Goal: Information Seeking & Learning: Learn about a topic

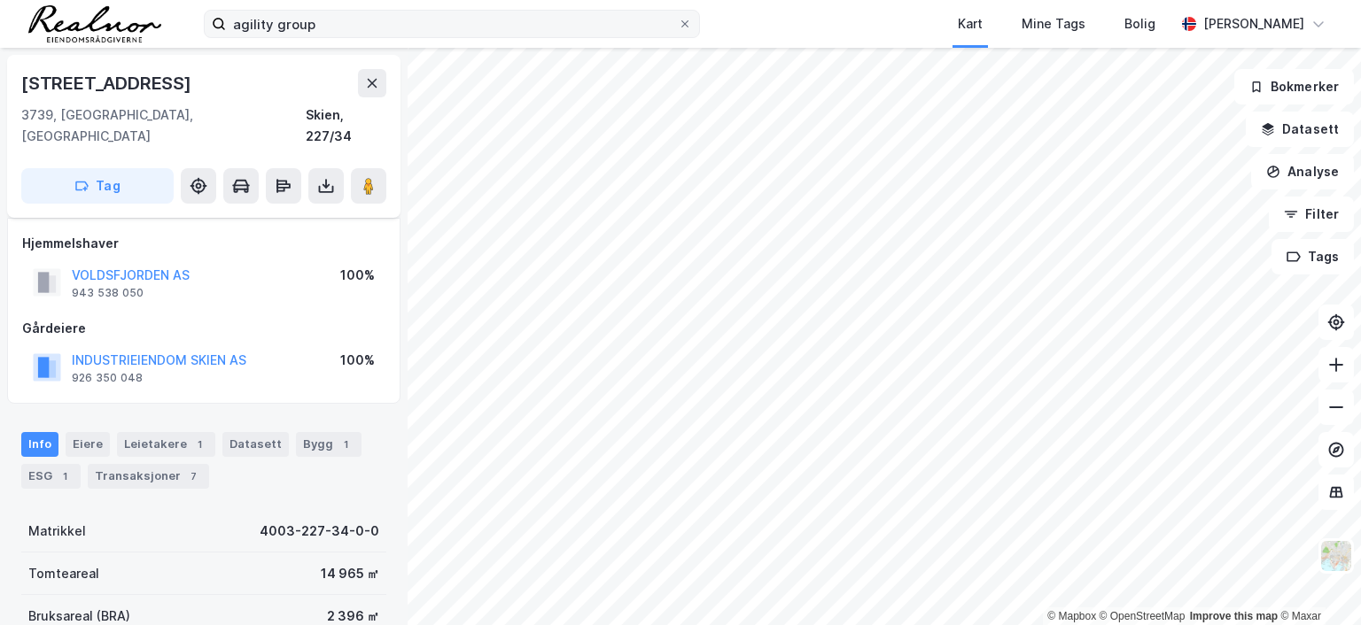
scroll to position [89, 0]
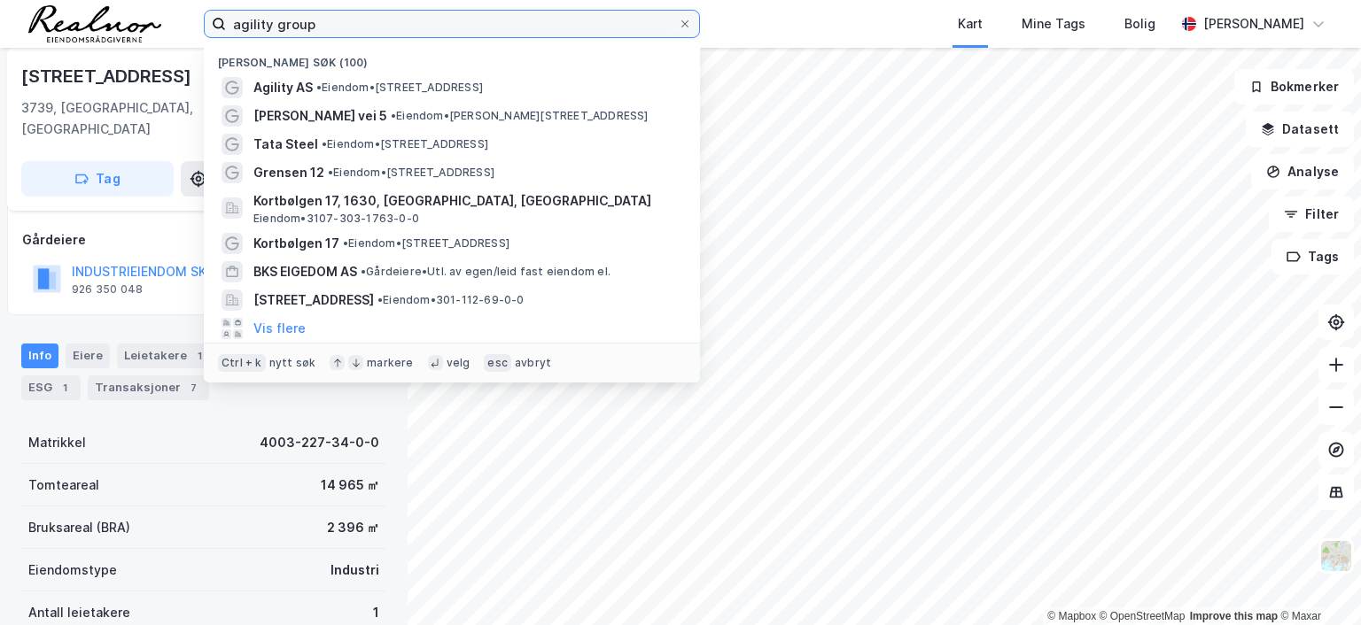
drag, startPoint x: 384, startPoint y: 28, endPoint x: 80, endPoint y: 3, distance: 305.8
click at [80, 3] on div "agility group Nylige søk (100) Agility AS • Eiendom • [STREET_ADDRESS][PERSON_N…" at bounding box center [680, 24] width 1361 height 48
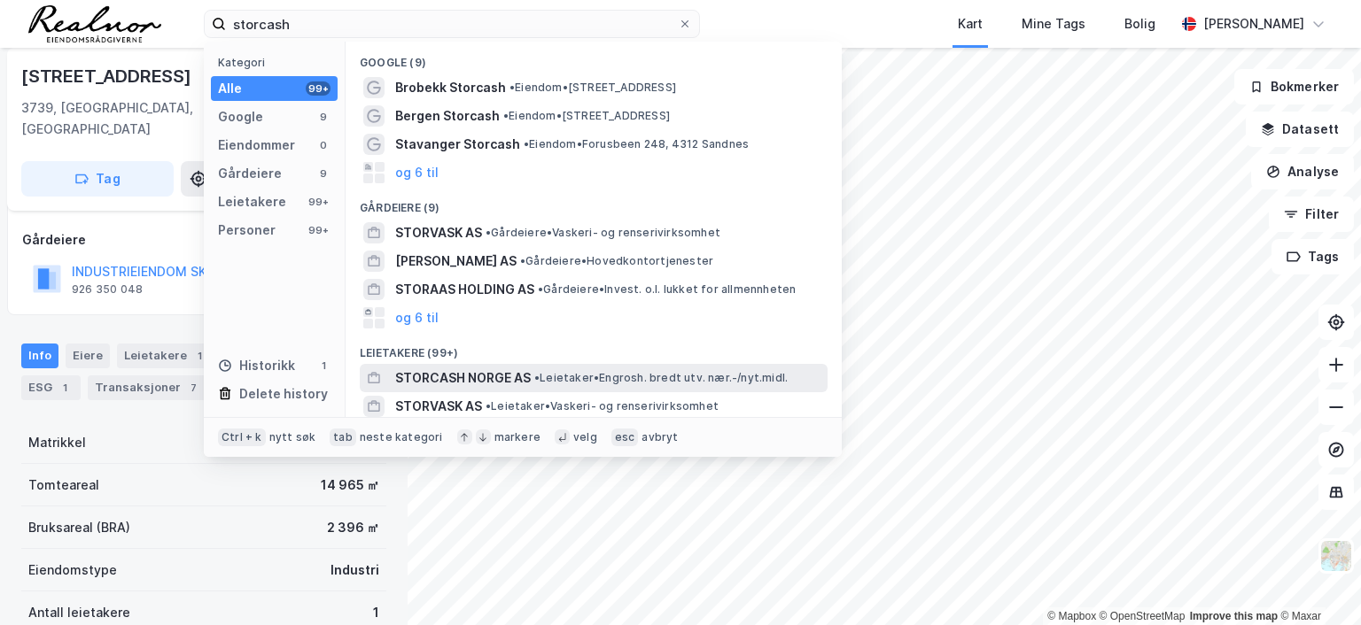
click at [498, 376] on span "STORCASH NORGE AS" at bounding box center [463, 378] width 136 height 21
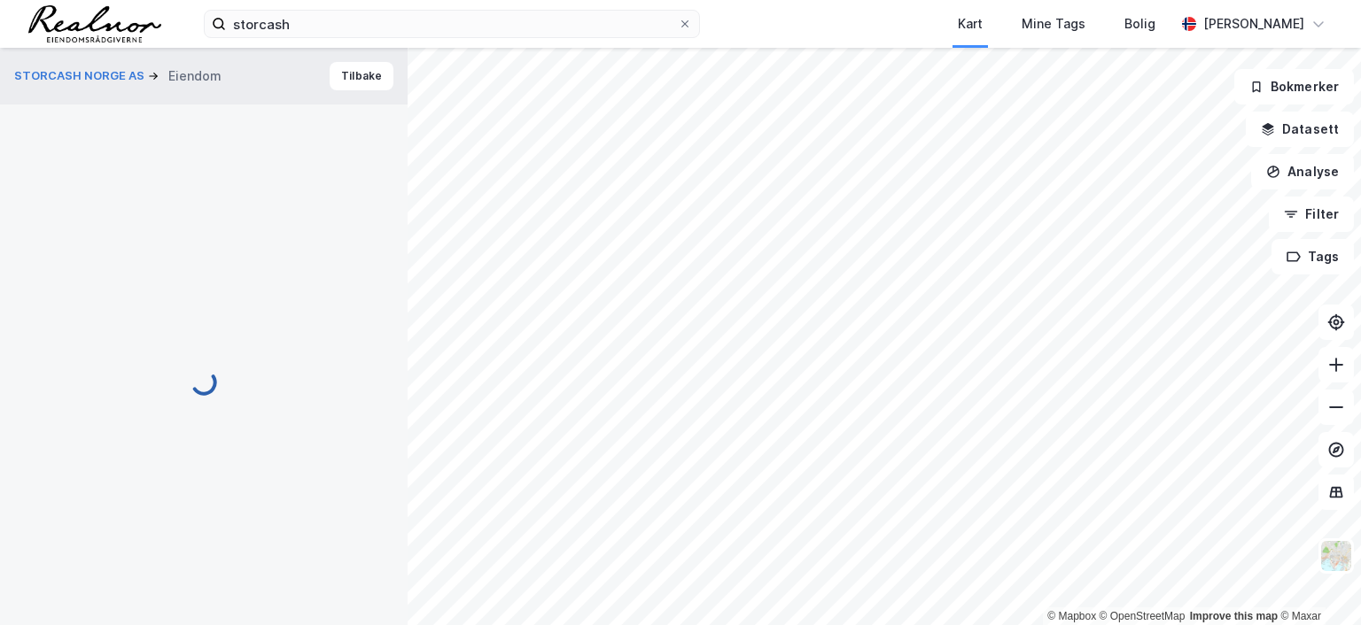
scroll to position [89, 0]
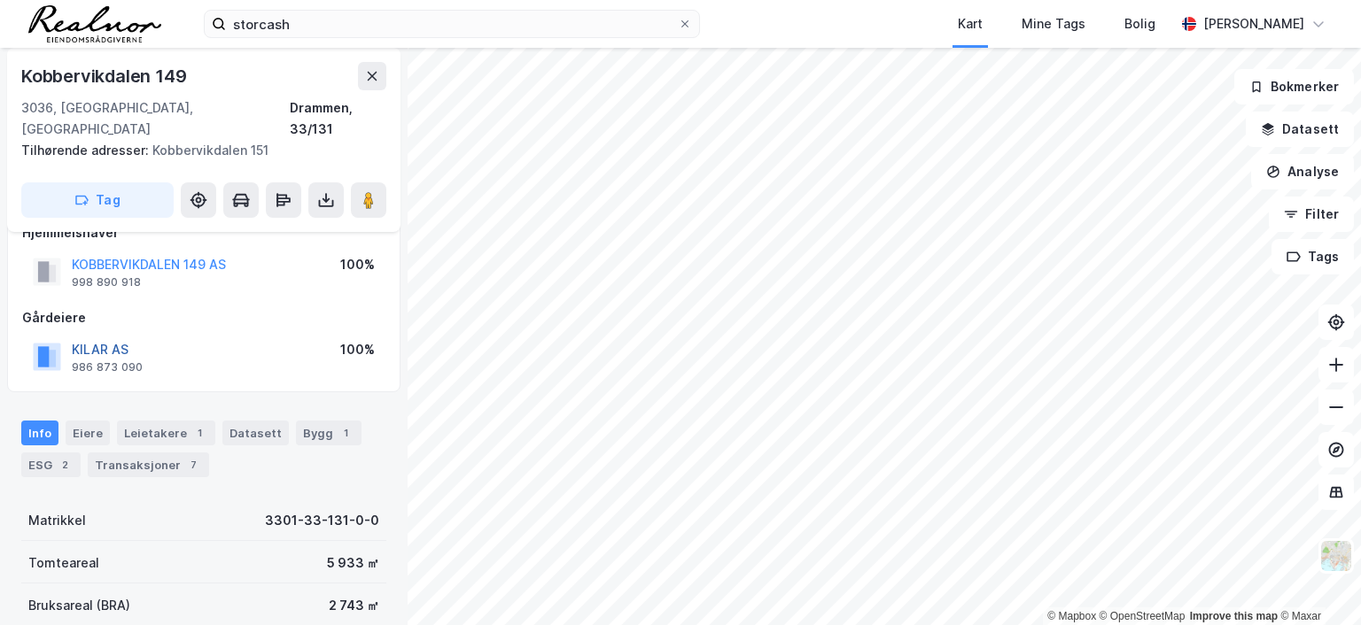
click at [0, 0] on button "KILAR AS" at bounding box center [0, 0] width 0 height 0
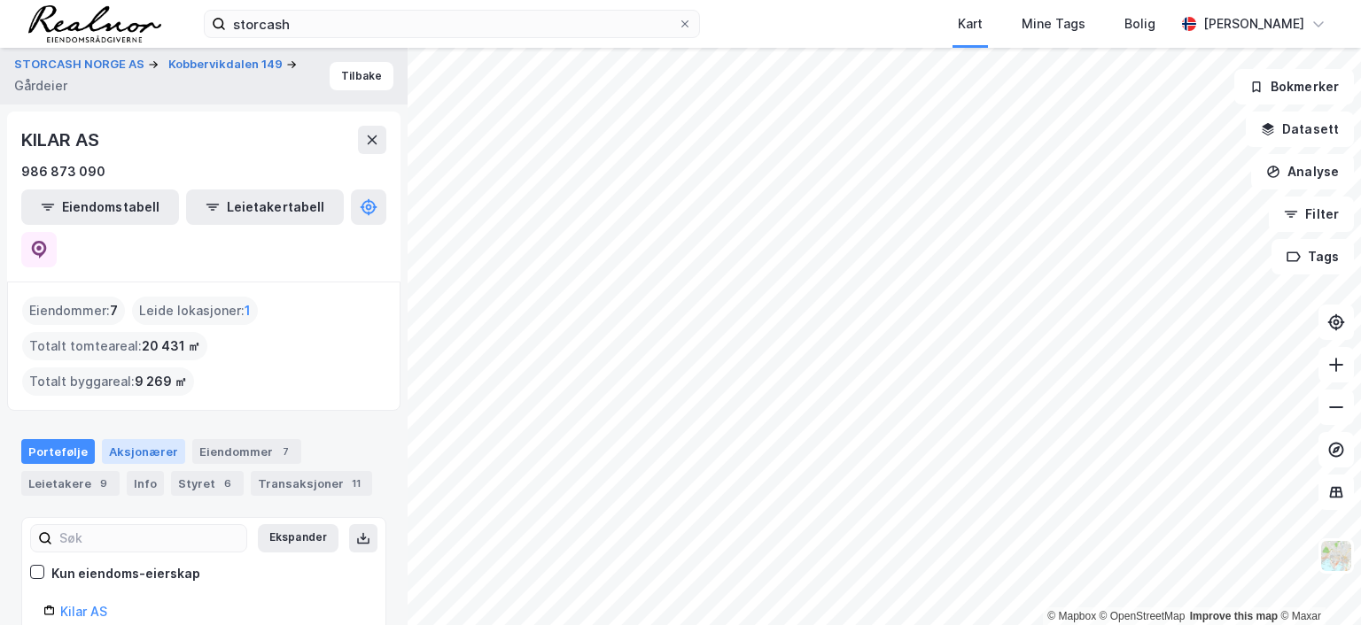
click at [140, 439] on div "Aksjonærer" at bounding box center [143, 451] width 83 height 25
click at [353, 72] on button "Tilbake" at bounding box center [362, 76] width 64 height 28
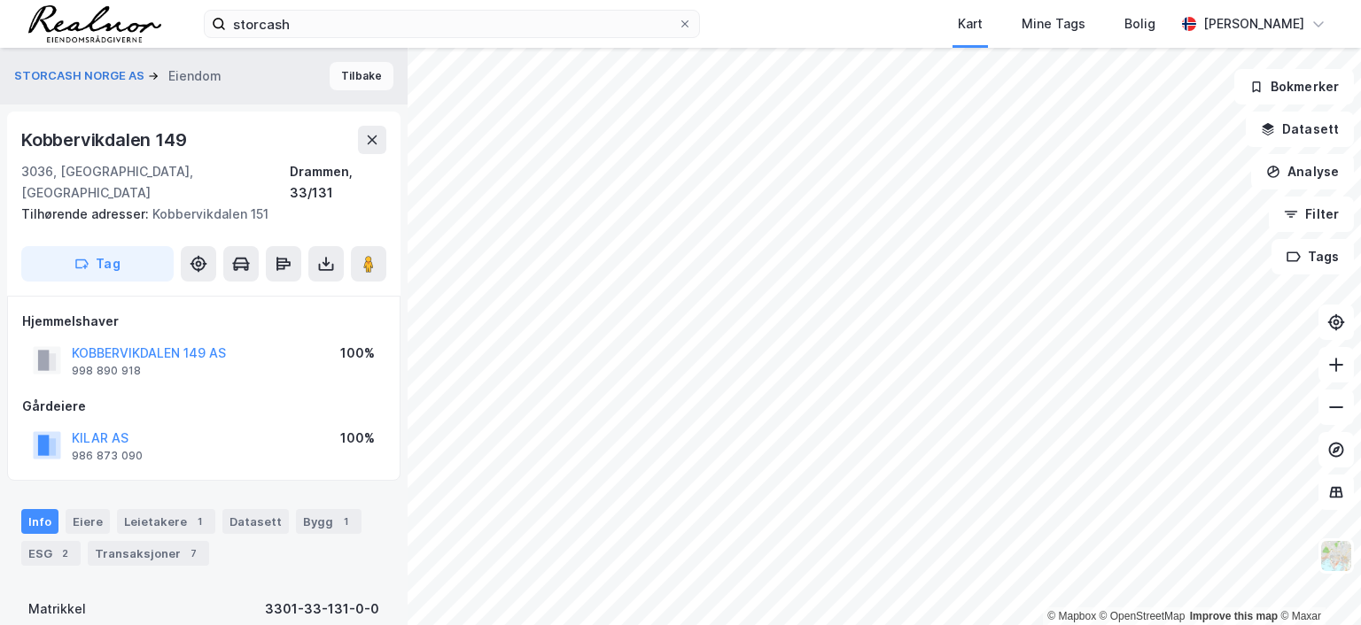
click at [355, 77] on button "Tilbake" at bounding box center [362, 76] width 64 height 28
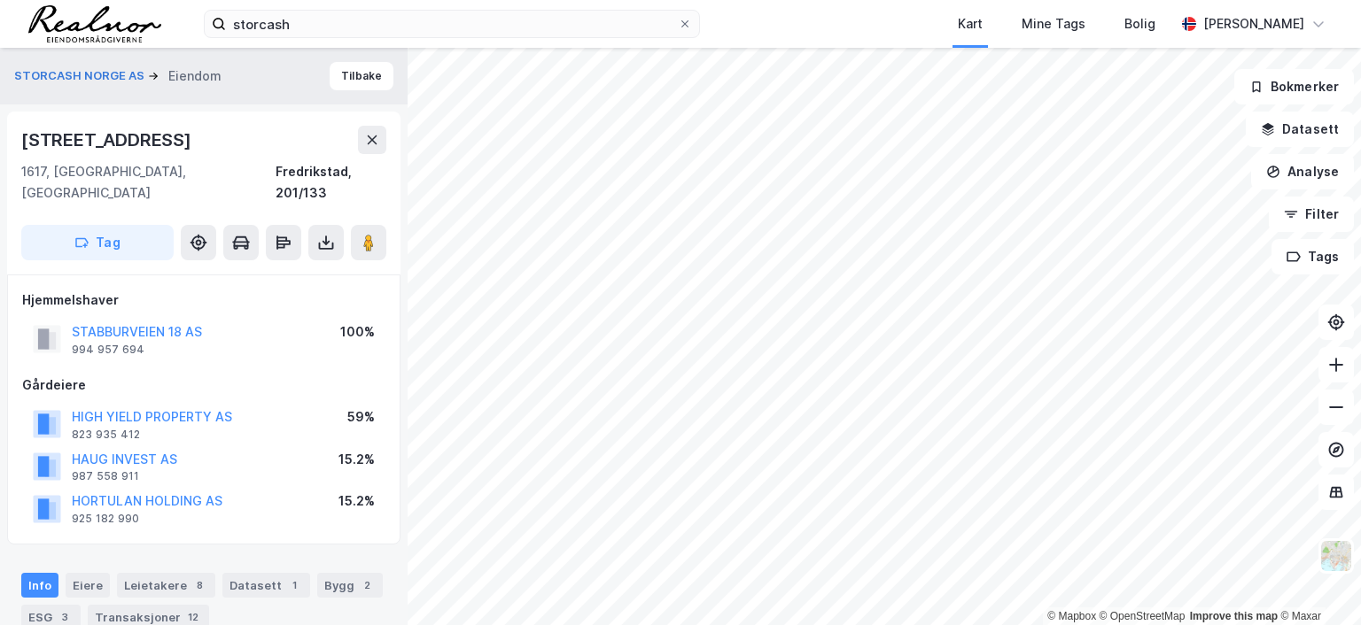
scroll to position [2, 0]
click at [0, 0] on button "HIGH YIELD PROPERTY AS" at bounding box center [0, 0] width 0 height 0
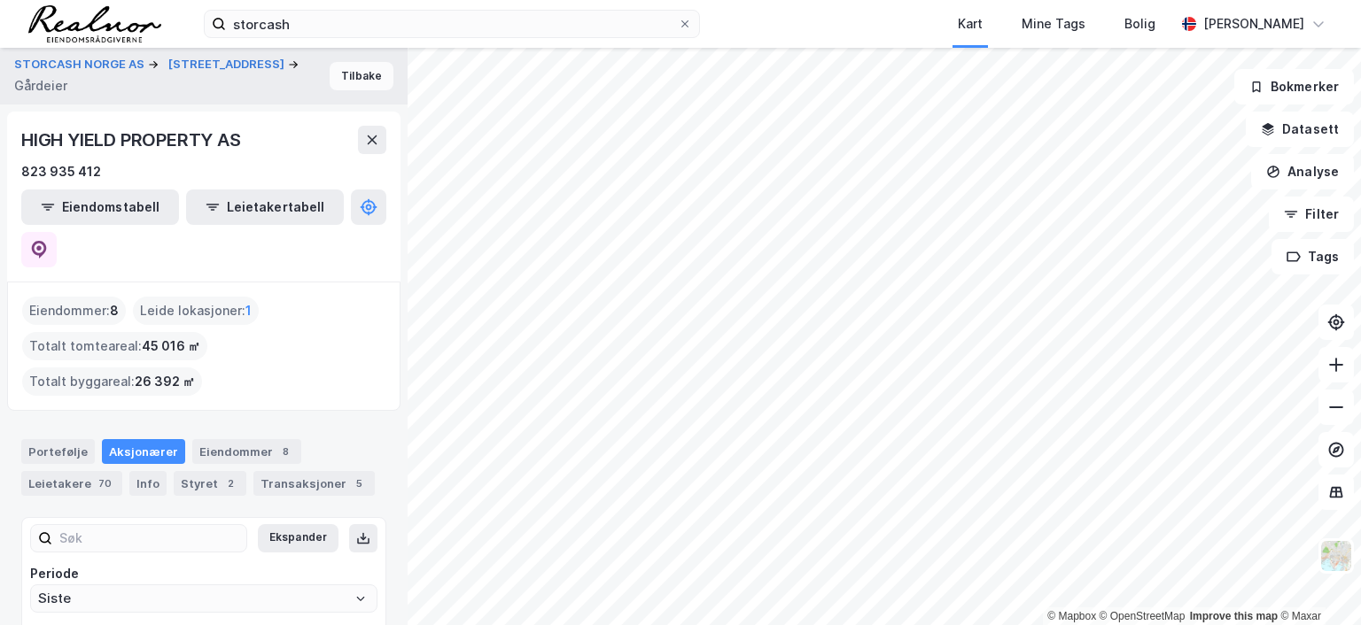
click at [359, 70] on button "Tilbake" at bounding box center [362, 76] width 64 height 28
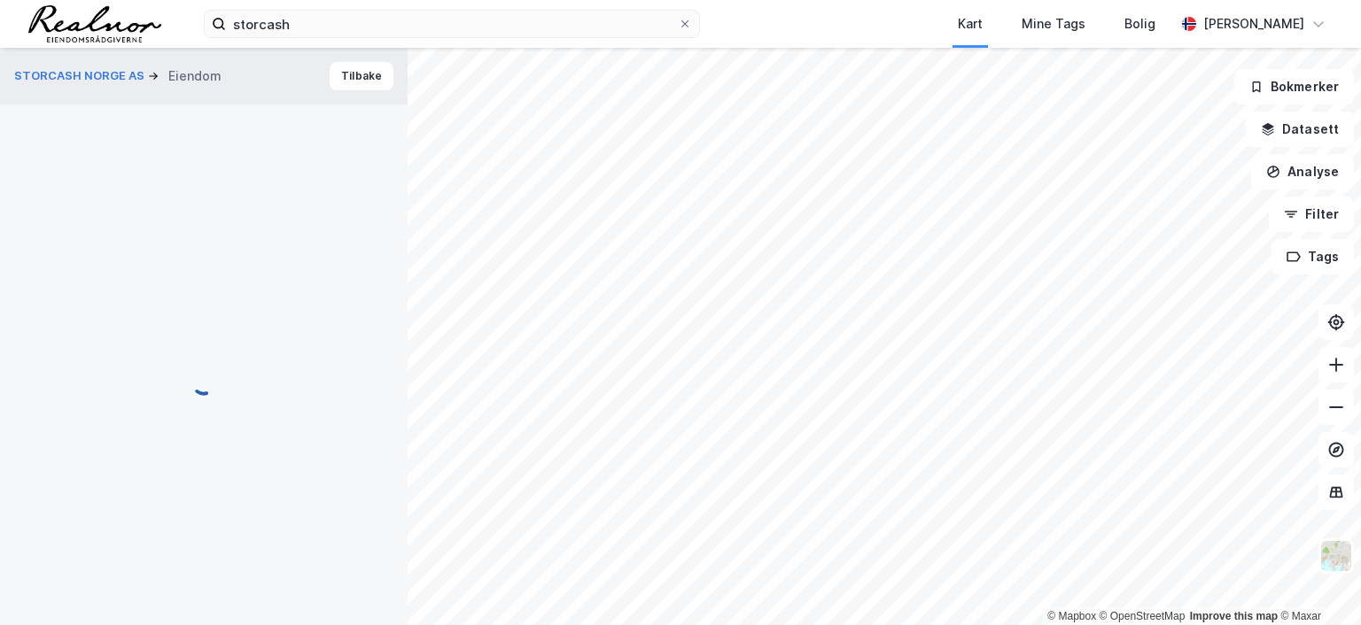
scroll to position [2, 0]
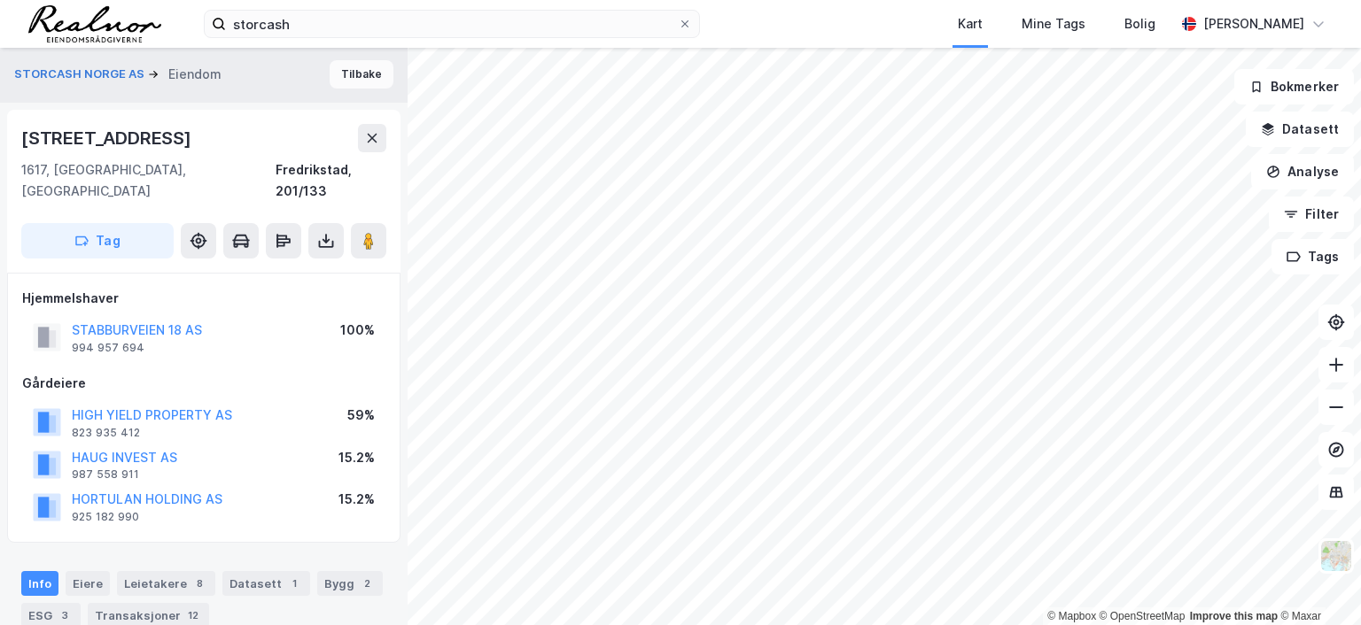
click at [357, 70] on button "Tilbake" at bounding box center [362, 74] width 64 height 28
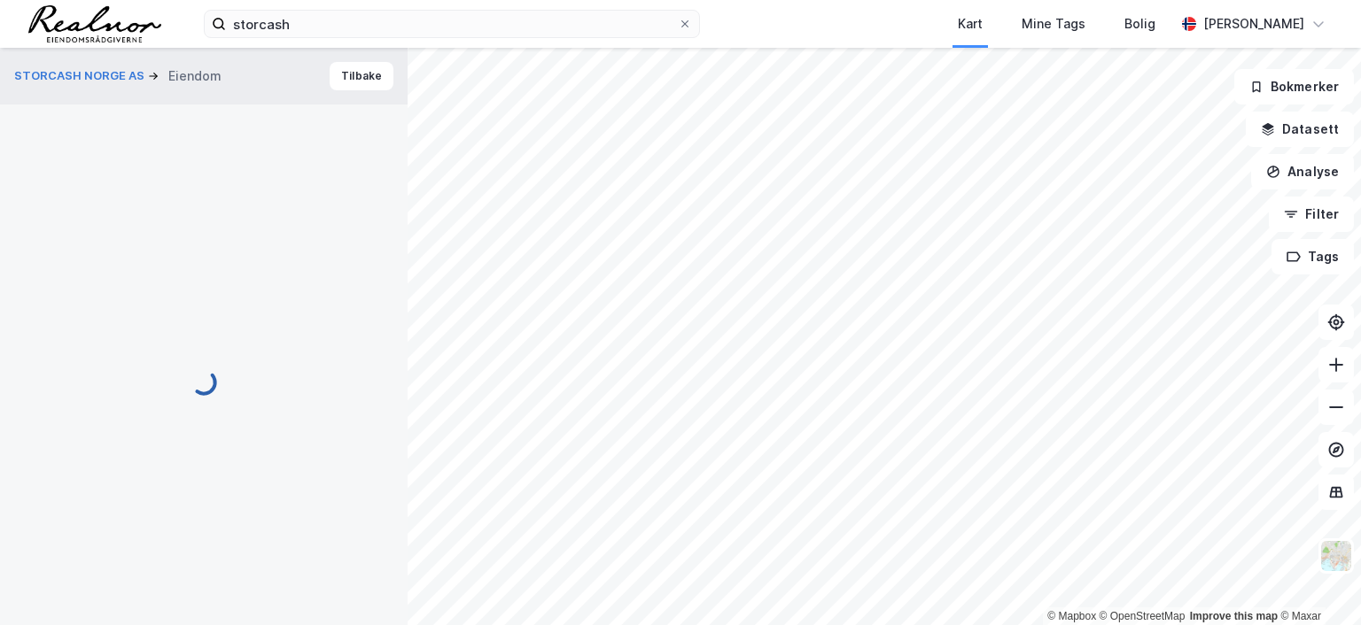
scroll to position [2, 0]
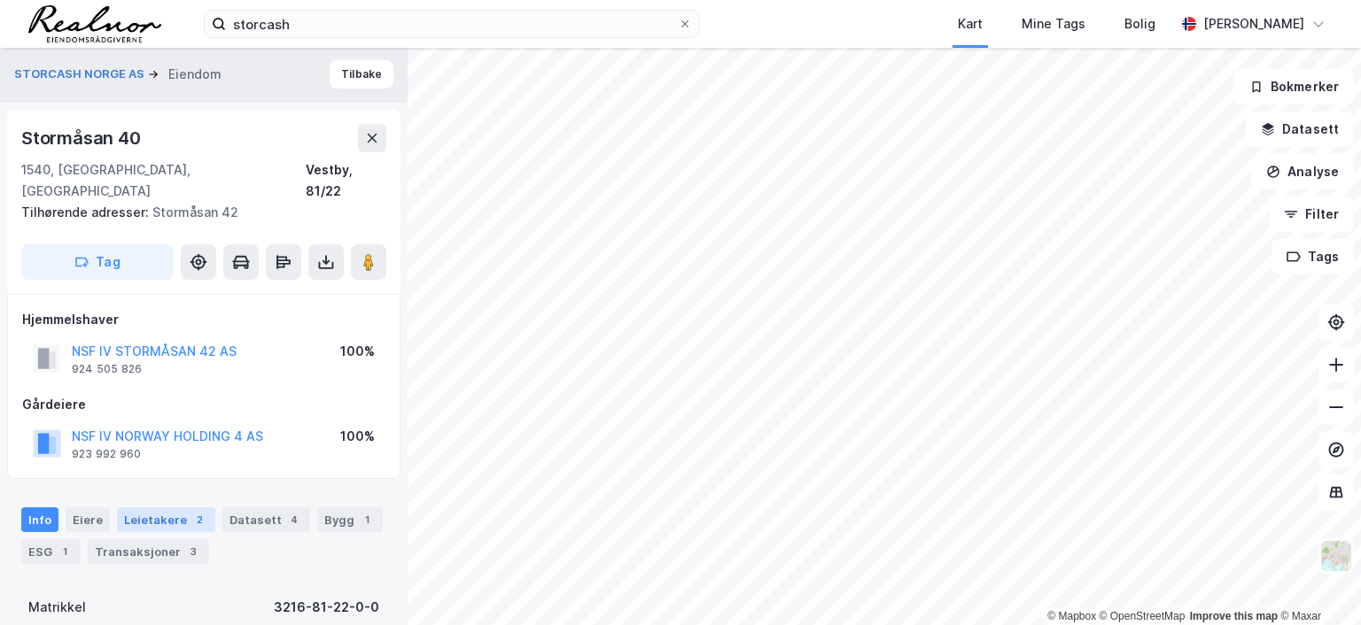
click at [169, 508] on div "Leietakere 2" at bounding box center [166, 520] width 98 height 25
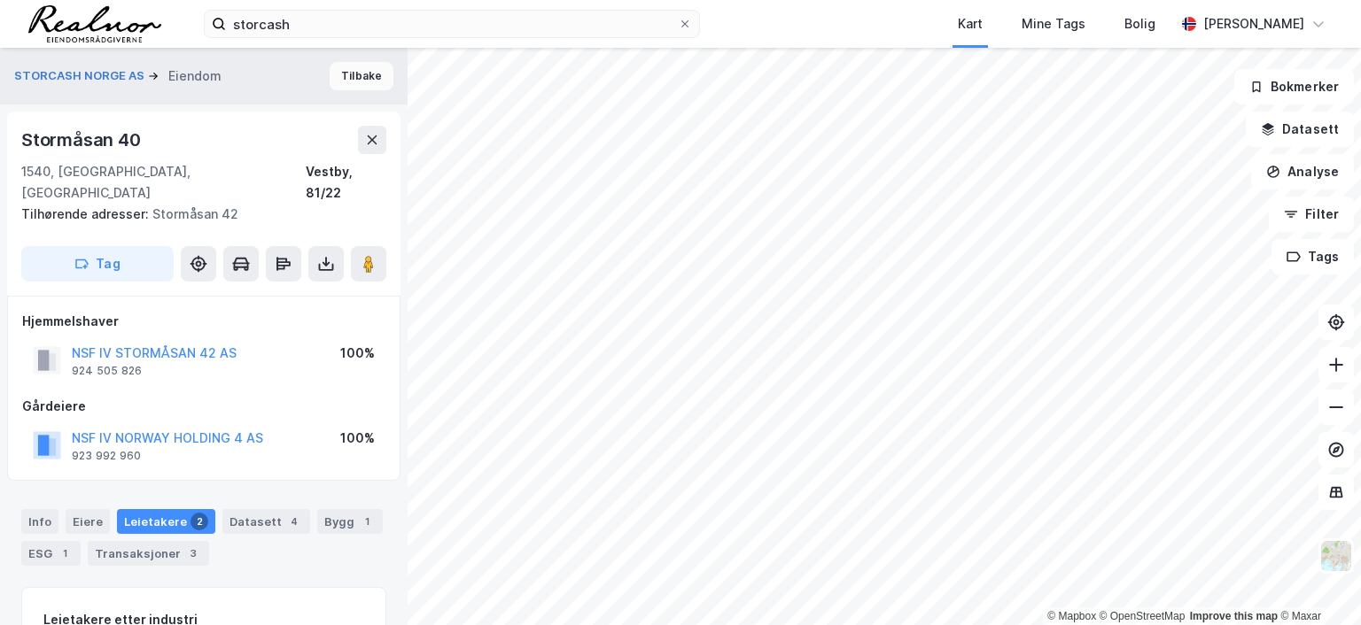
click at [351, 68] on button "Tilbake" at bounding box center [362, 76] width 64 height 28
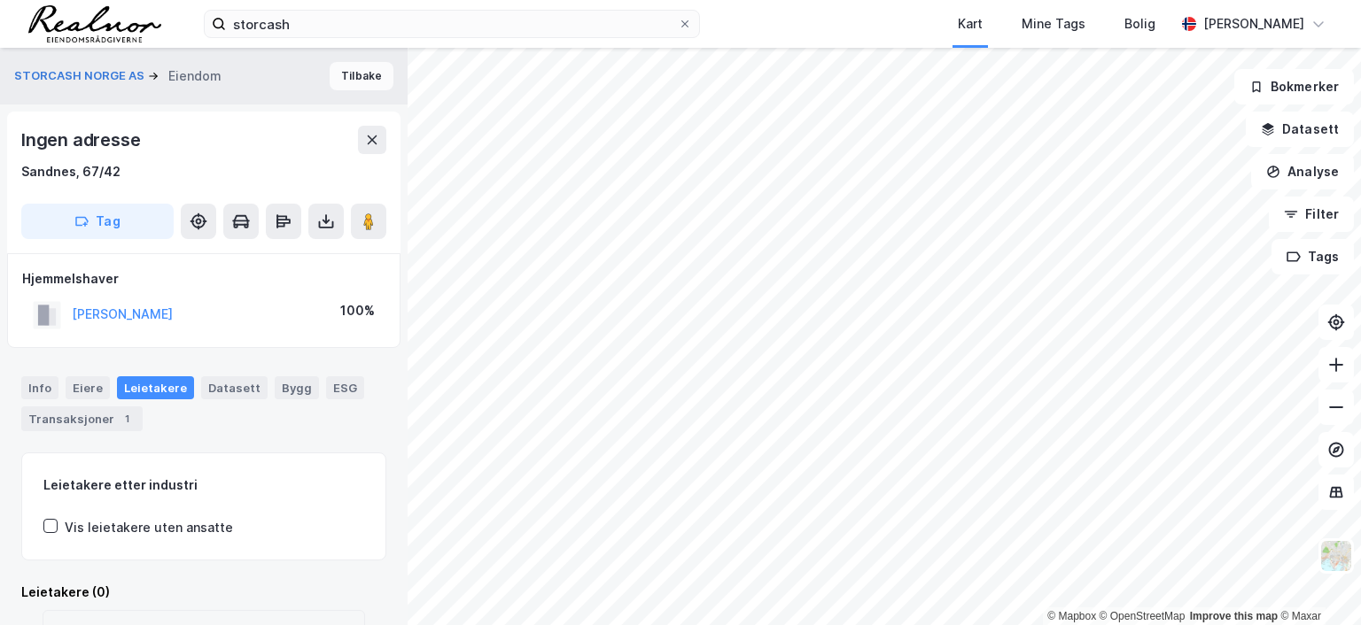
click at [355, 74] on button "Tilbake" at bounding box center [362, 76] width 64 height 28
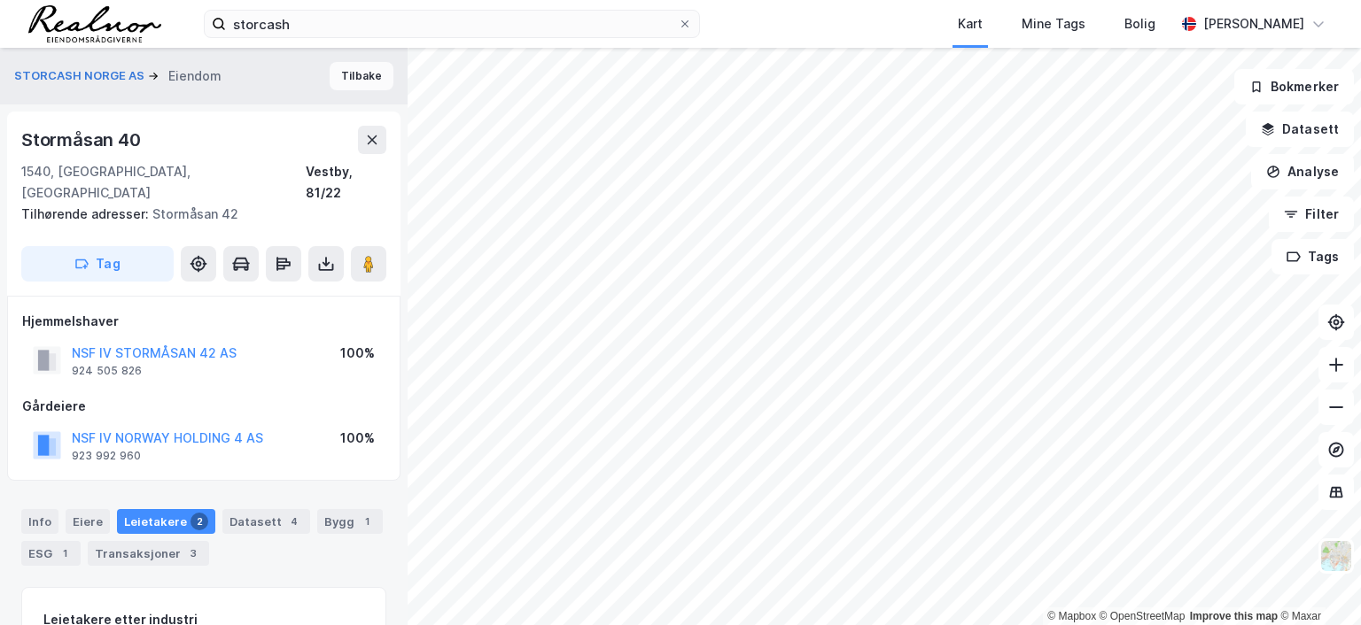
click at [343, 71] on button "Tilbake" at bounding box center [362, 76] width 64 height 28
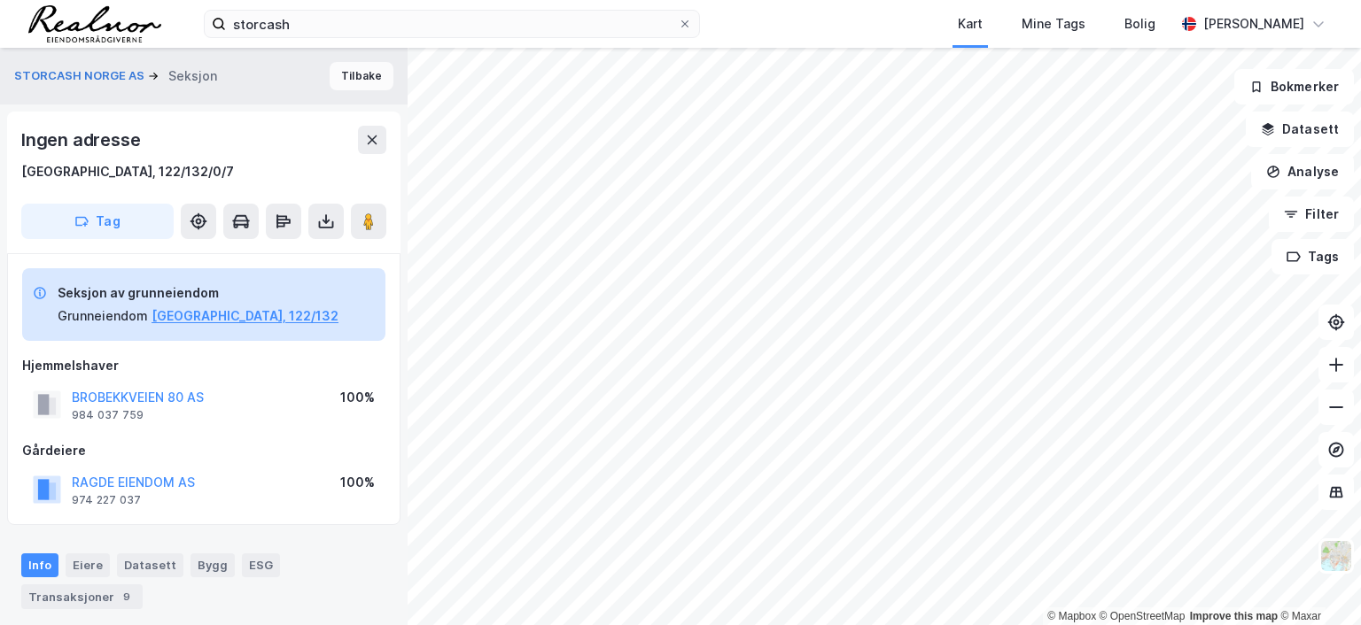
click at [356, 71] on button "Tilbake" at bounding box center [362, 76] width 64 height 28
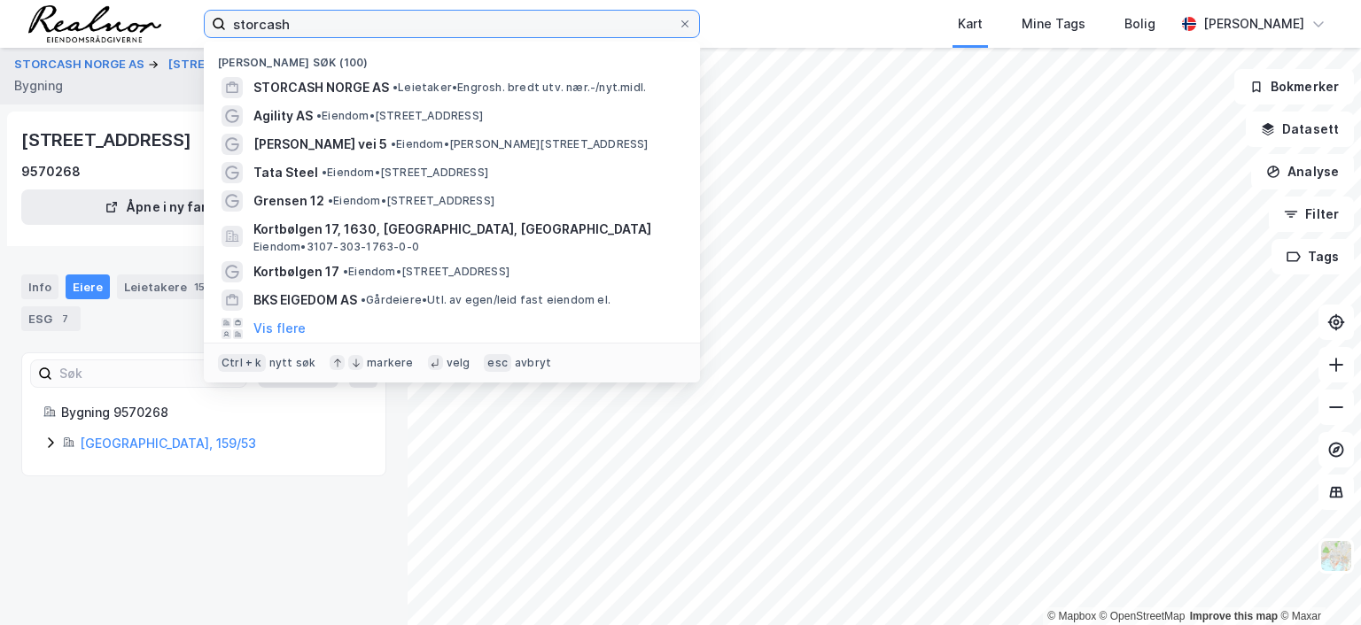
click at [295, 27] on input "storcash" at bounding box center [452, 24] width 452 height 27
drag, startPoint x: 295, startPoint y: 24, endPoint x: 138, endPoint y: 24, distance: 156.8
click at [138, 24] on div "storcash Nylige søk (100) STORCASH NORGE AS • Leietaker • Engrosh. bredt utv. n…" at bounding box center [680, 24] width 1361 height 48
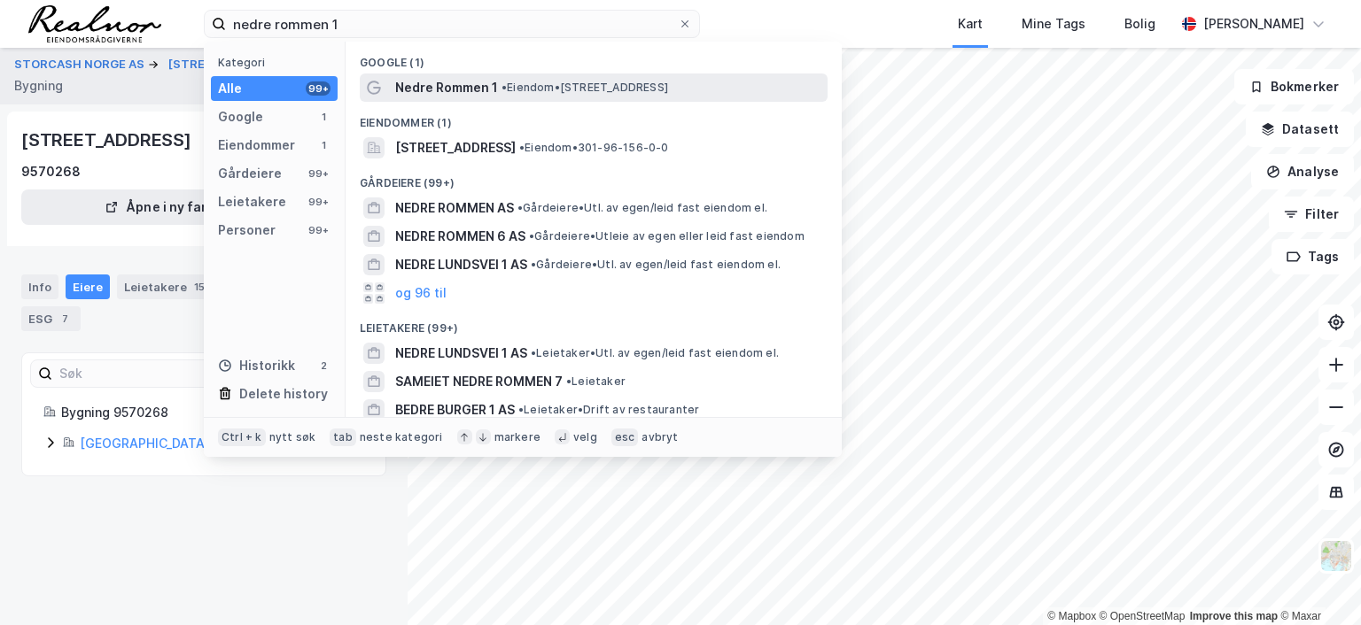
click at [542, 91] on span "• Eiendom • [STREET_ADDRESS]" at bounding box center [584, 88] width 167 height 14
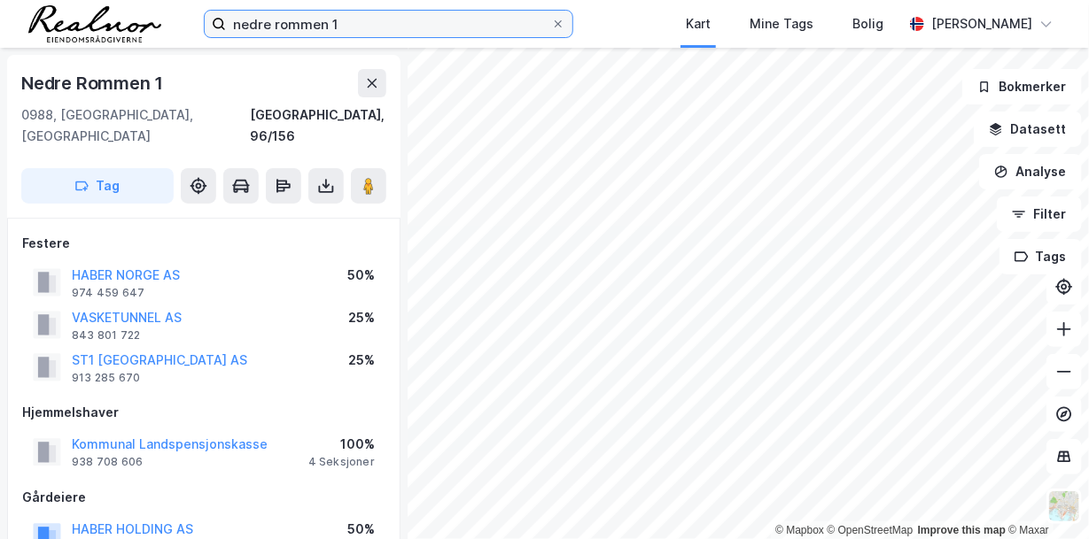
click at [355, 22] on input "nedre rommen 1" at bounding box center [388, 24] width 325 height 27
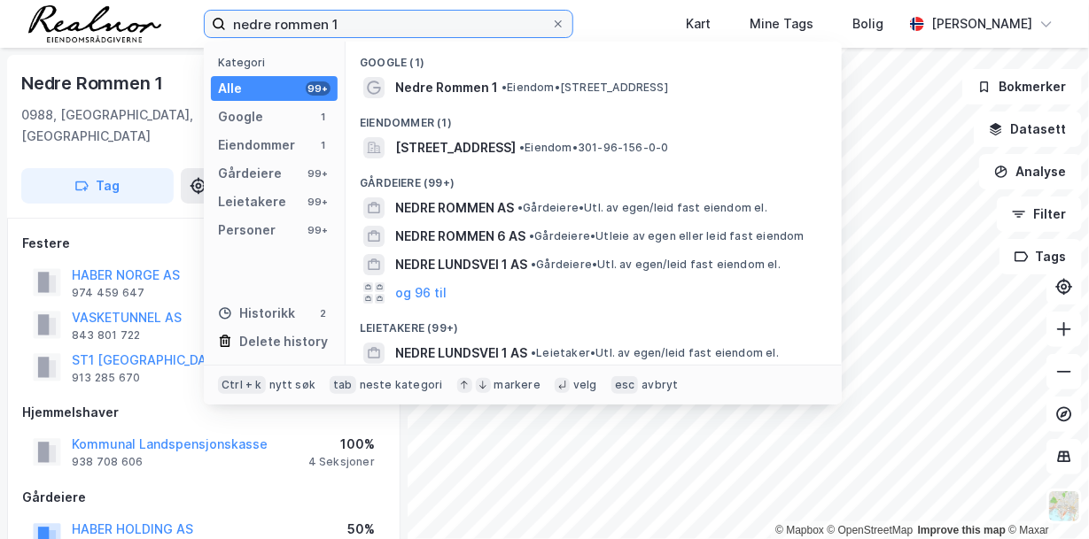
drag, startPoint x: 351, startPoint y: 24, endPoint x: 126, endPoint y: 19, distance: 225.0
click at [126, 19] on div "nedre rommen 1 Kategori Alle 99+ Google 1 Eiendommer 1 Gårdeiere 99+ Leietakere…" at bounding box center [544, 24] width 1089 height 48
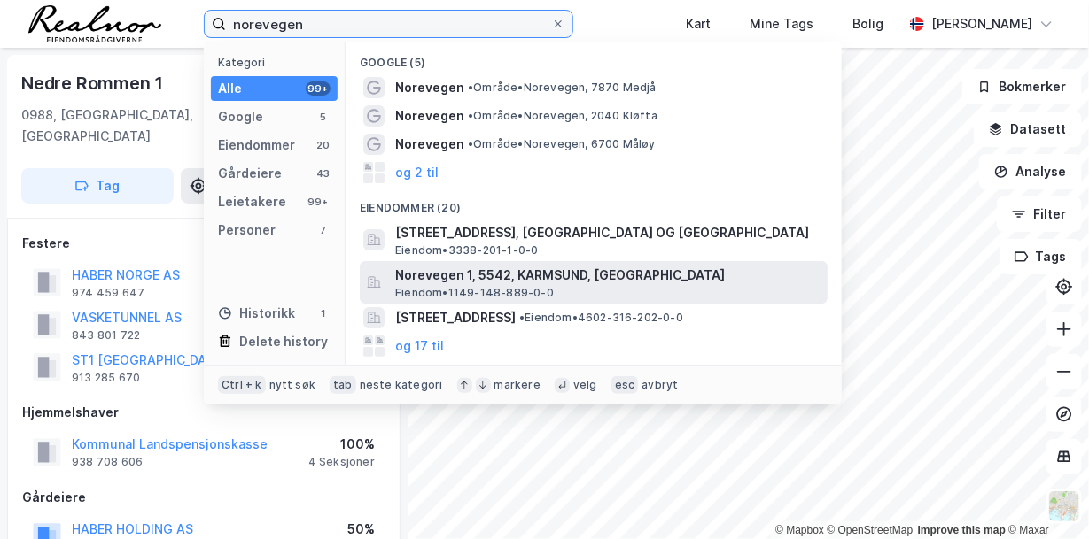
type input "norevegen"
click at [480, 275] on span "Norevegen 1, 5542, KARMSUND, [GEOGRAPHIC_DATA]" at bounding box center [607, 275] width 425 height 21
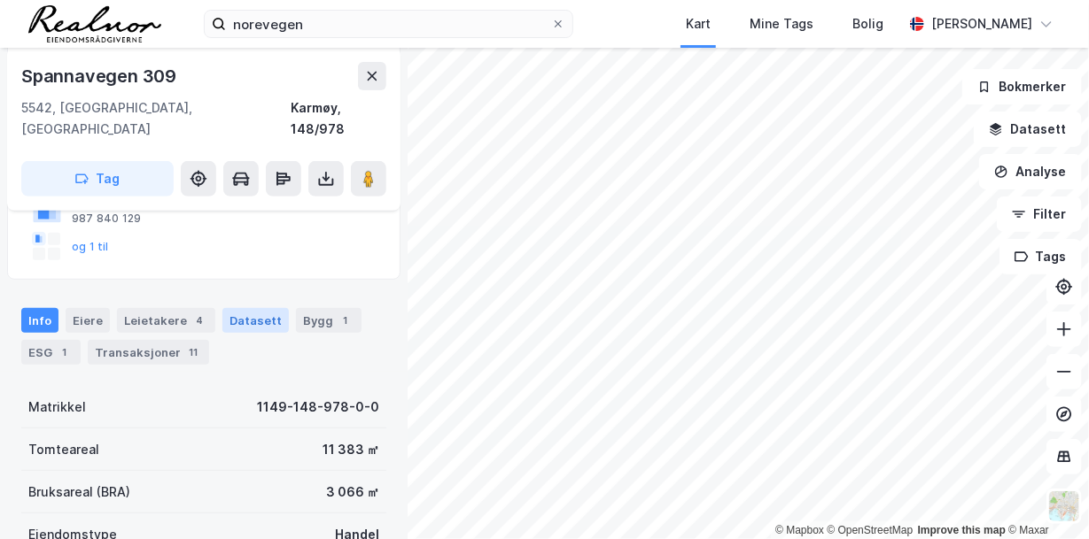
scroll to position [266, 0]
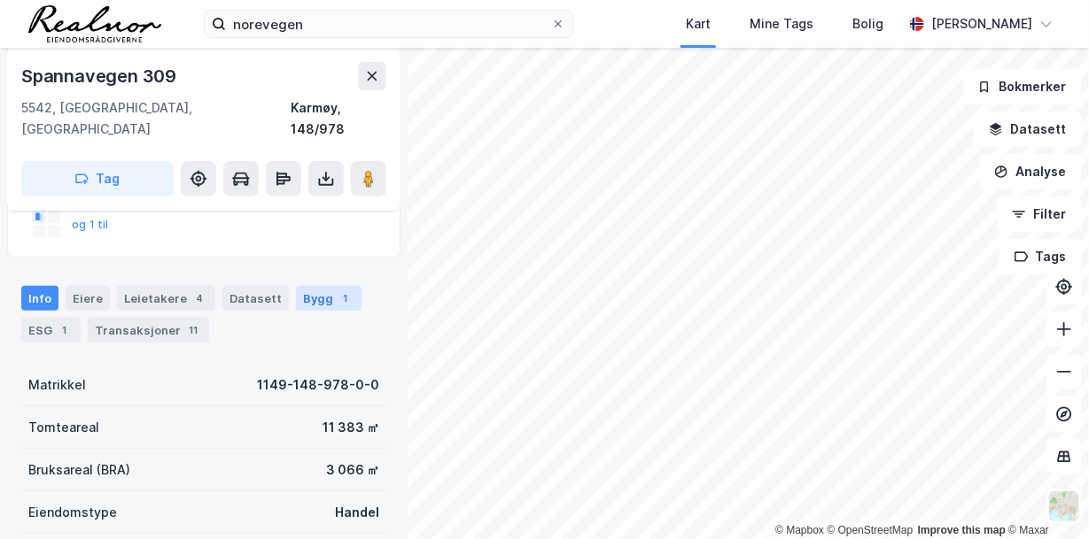
click at [337, 290] on div "1" at bounding box center [346, 299] width 18 height 18
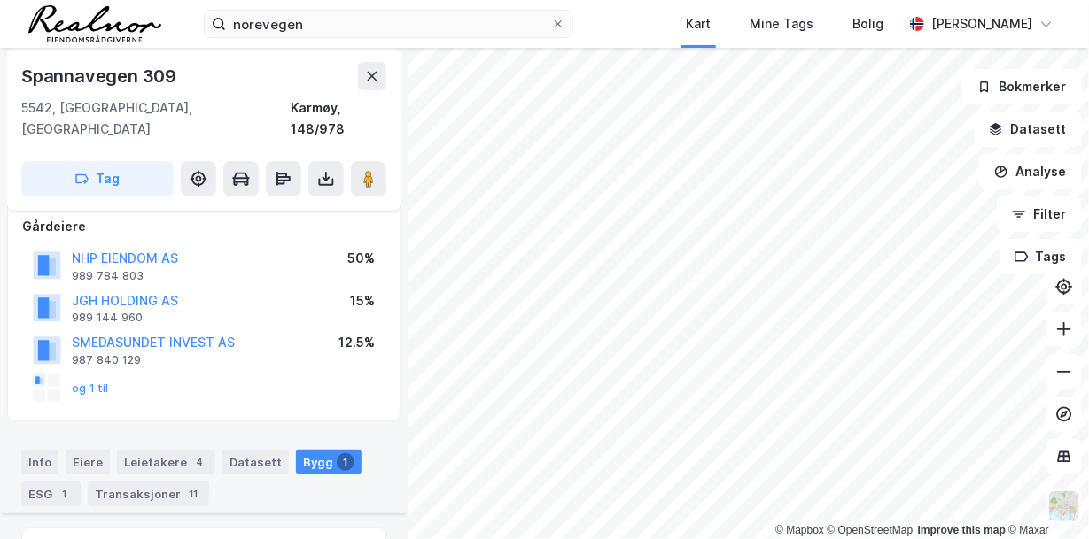
scroll to position [367, 0]
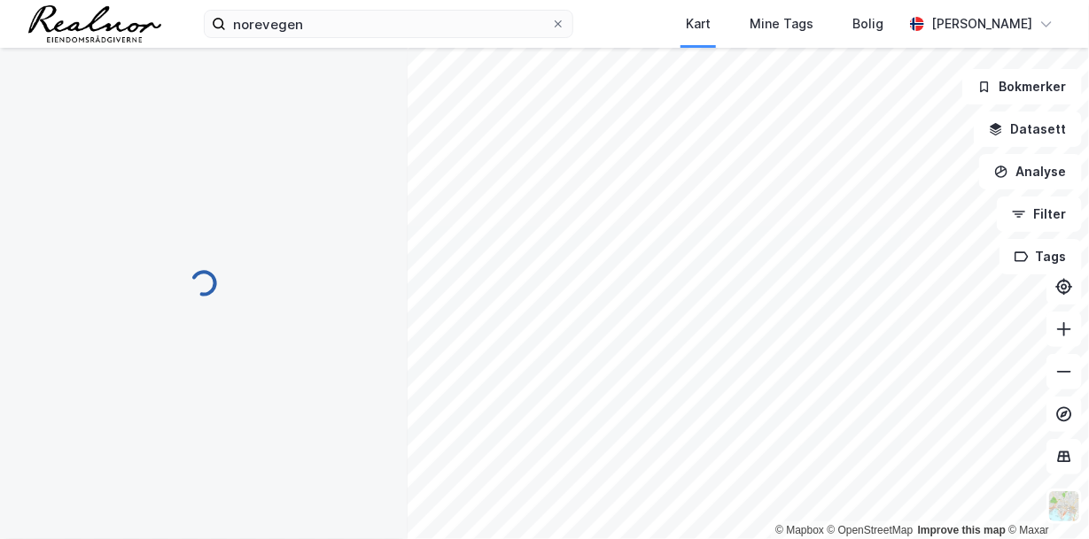
scroll to position [367, 0]
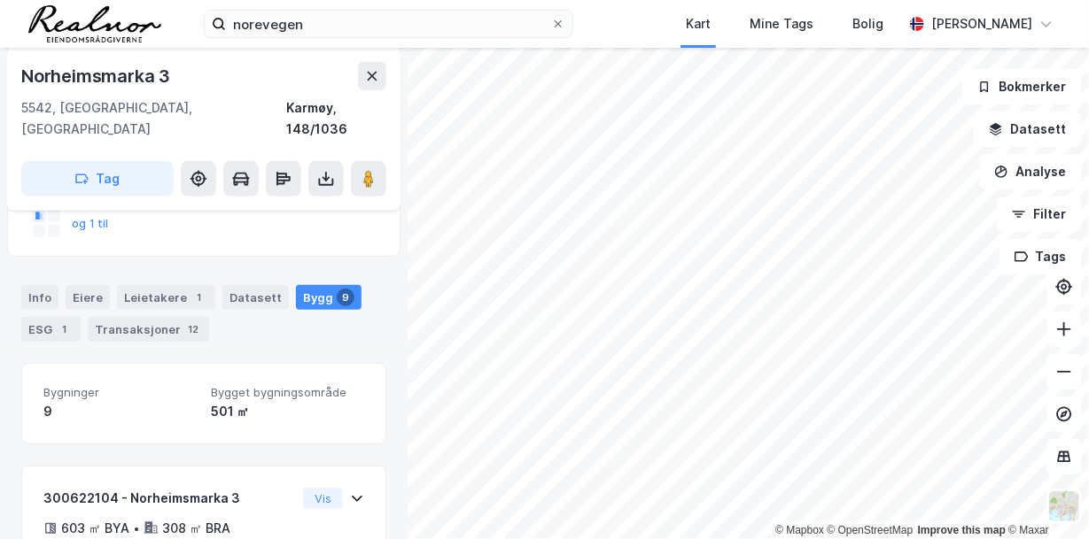
scroll to position [267, 0]
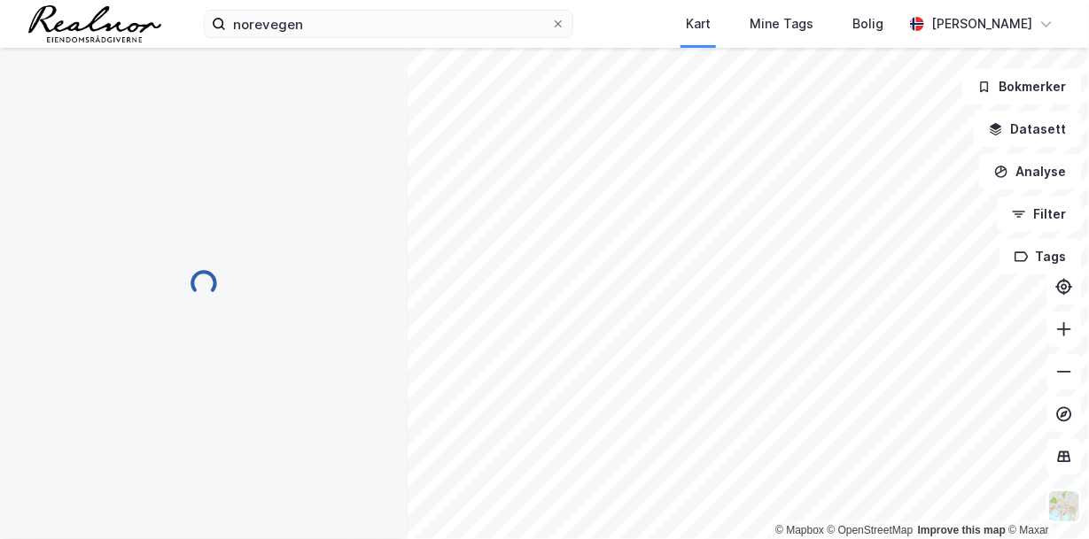
scroll to position [267, 0]
